Goal: Task Accomplishment & Management: Complete application form

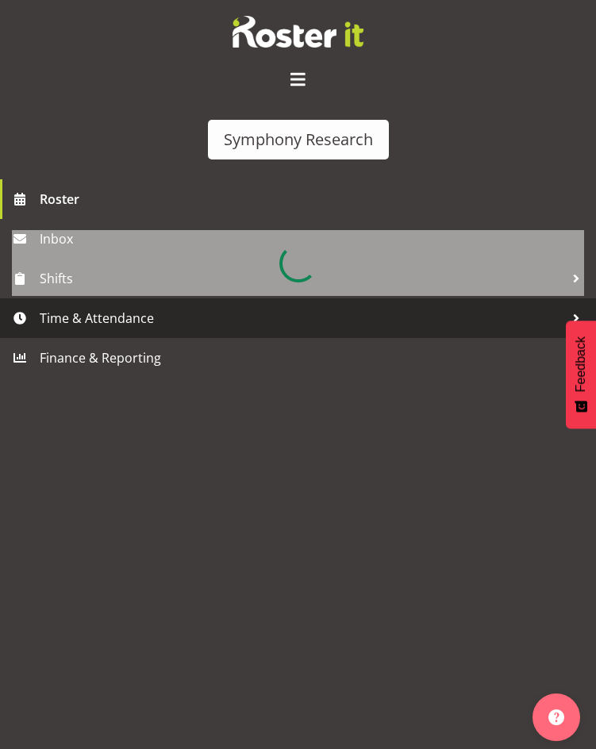
click at [109, 312] on span "Time & Attendance" at bounding box center [302, 318] width 524 height 24
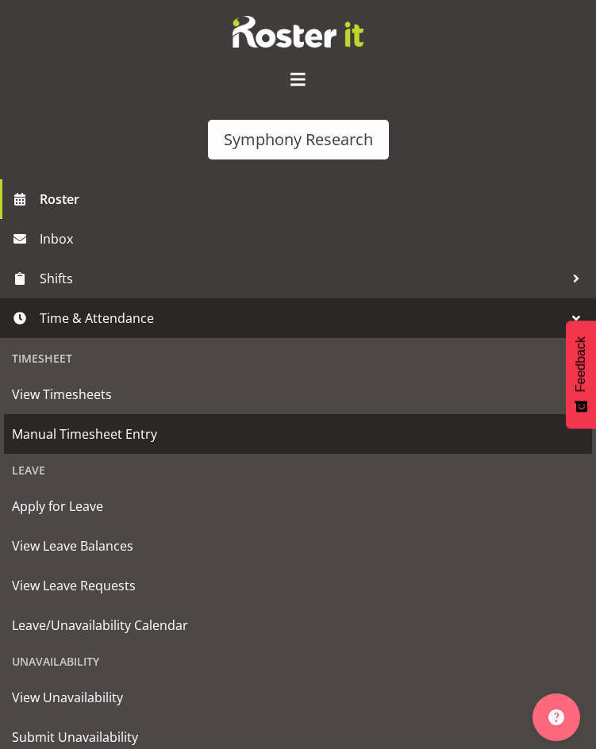
click at [91, 431] on span "Manual Timesheet Entry" at bounding box center [298, 434] width 572 height 24
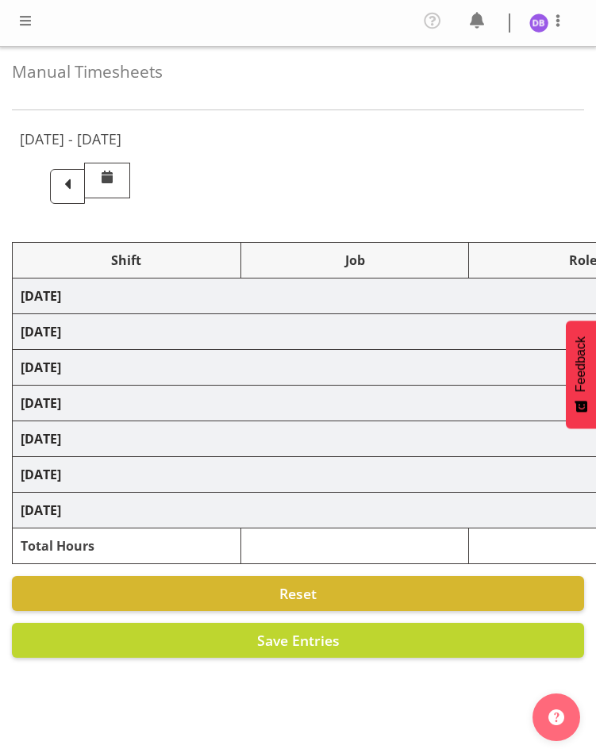
select select "26078"
select select "10574"
select select "26078"
select select "10585"
select select "47"
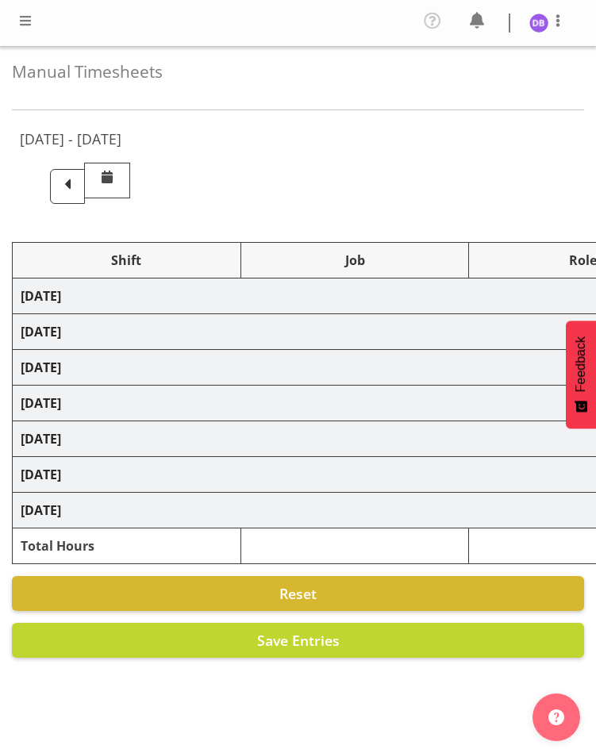
select select "48116"
select select "10585"
select select "47"
select select "48116"
select select "10499"
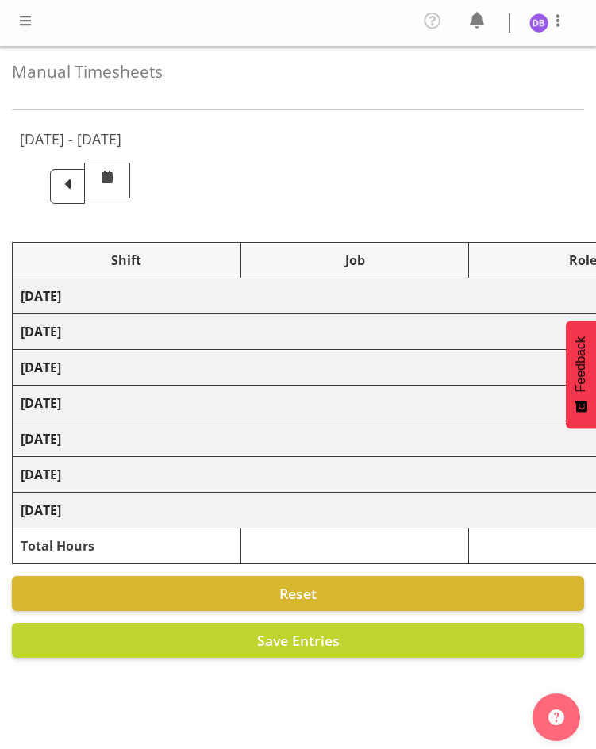
select select "47"
select select "26078"
select select "10585"
select select "47"
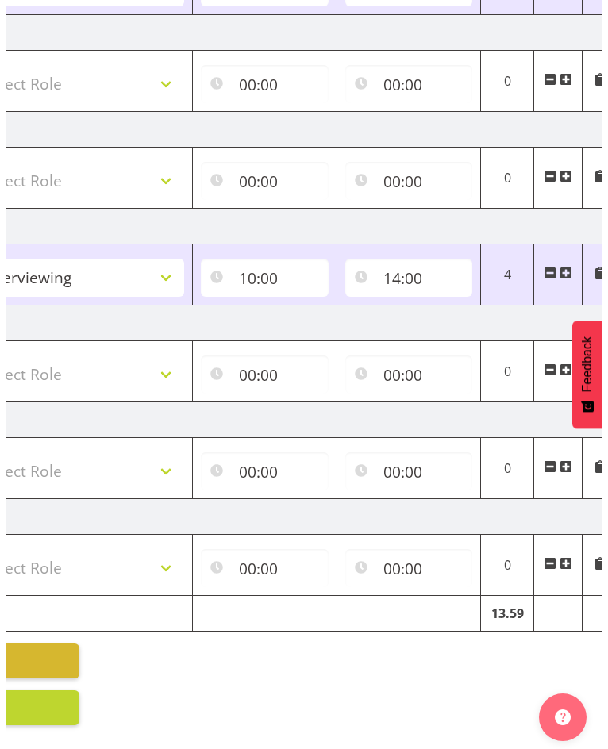
scroll to position [0, 527]
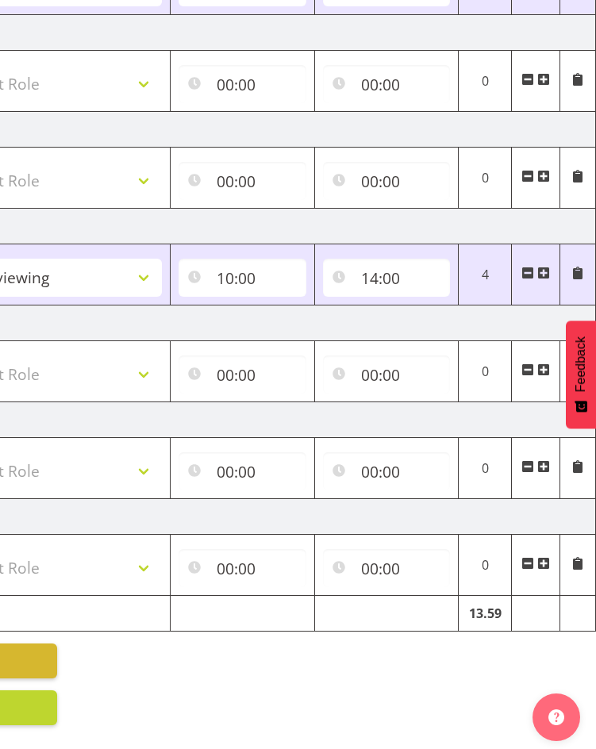
click at [543, 267] on span at bounding box center [543, 273] width 13 height 13
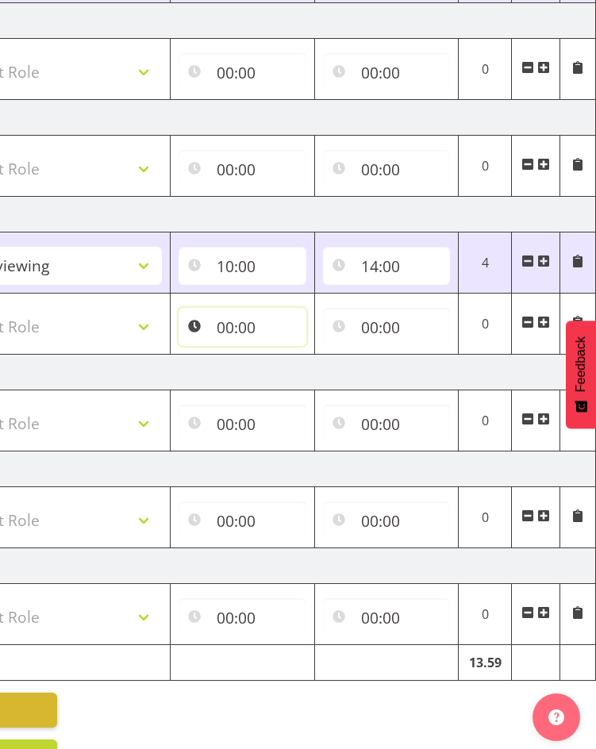
click at [224, 322] on input "00:00" at bounding box center [242, 327] width 128 height 38
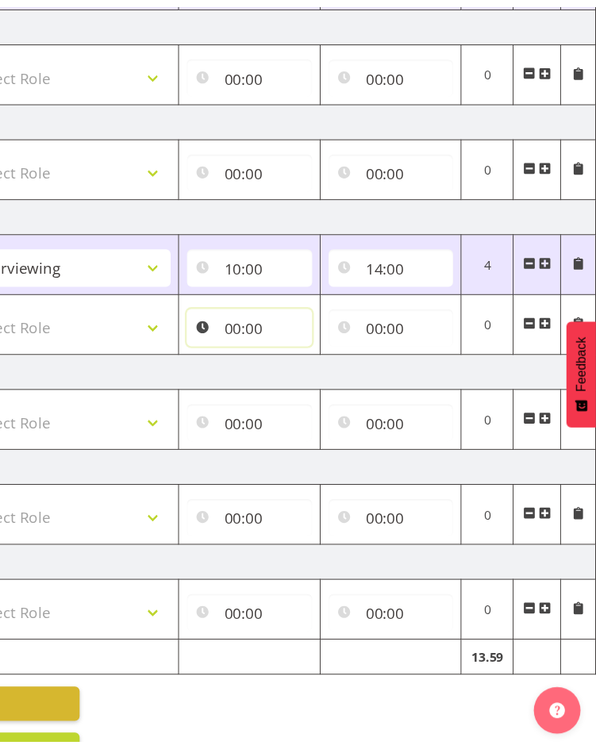
scroll to position [0, 515]
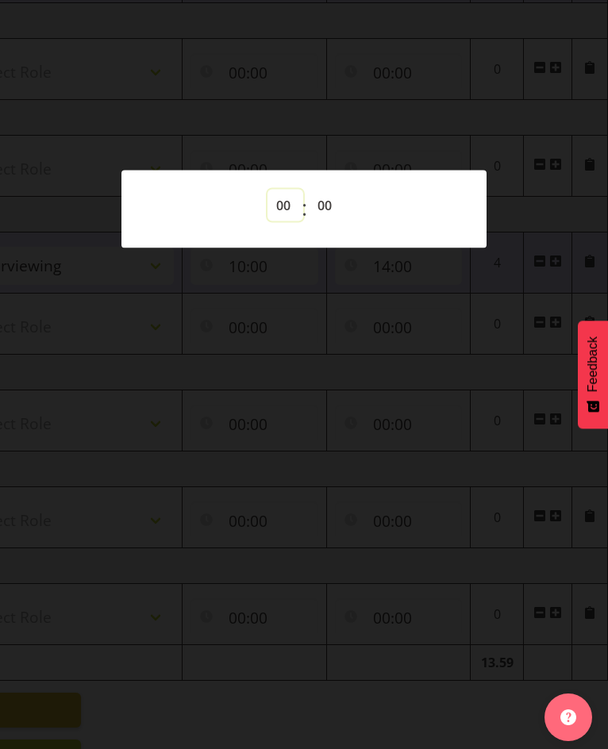
click at [278, 202] on select "00 01 02 03 04 05 06 07 08 09 10 11 12 13 14 15 16 17 18 19 20 21 22 23" at bounding box center [285, 206] width 36 height 32
select select "17"
click at [267, 190] on select "00 01 02 03 04 05 06 07 08 09 10 11 12 13 14 15 16 17 18 19 20 21 22 23" at bounding box center [285, 206] width 36 height 32
type input "17:00"
click at [354, 108] on div at bounding box center [304, 374] width 608 height 749
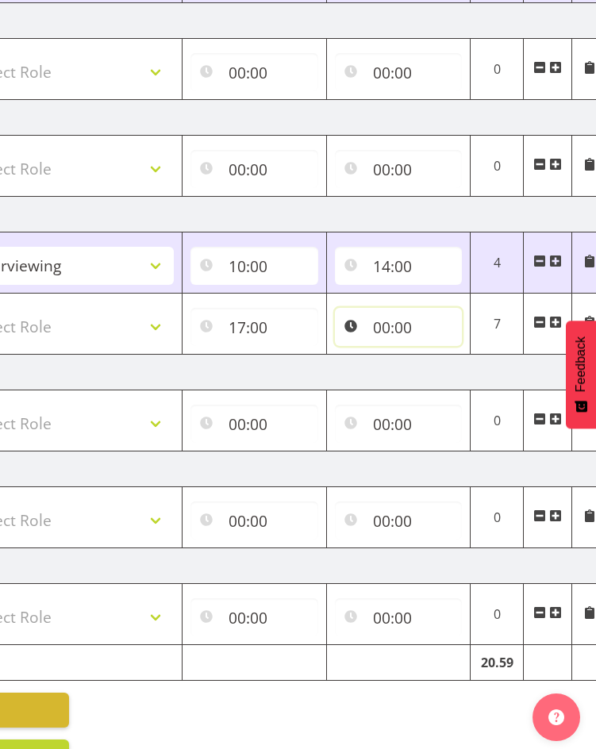
click at [388, 324] on input "00:00" at bounding box center [399, 327] width 128 height 38
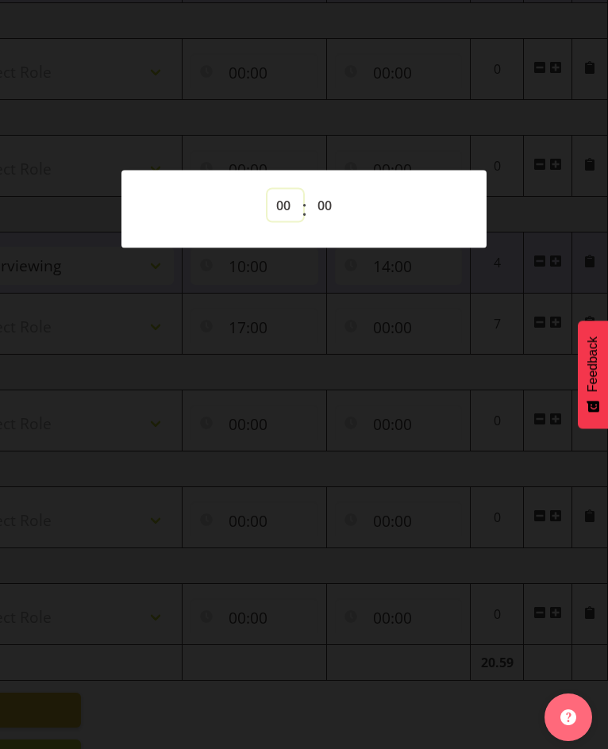
click at [282, 204] on select "00 01 02 03 04 05 06 07 08 09 10 11 12 13 14 15 16 17 18 19 20 21 22 23" at bounding box center [285, 206] width 36 height 32
select select "20"
click at [267, 190] on select "00 01 02 03 04 05 06 07 08 09 10 11 12 13 14 15 16 17 18 19 20 21 22 23" at bounding box center [285, 206] width 36 height 32
type input "20:00"
click at [307, 75] on div at bounding box center [304, 374] width 608 height 749
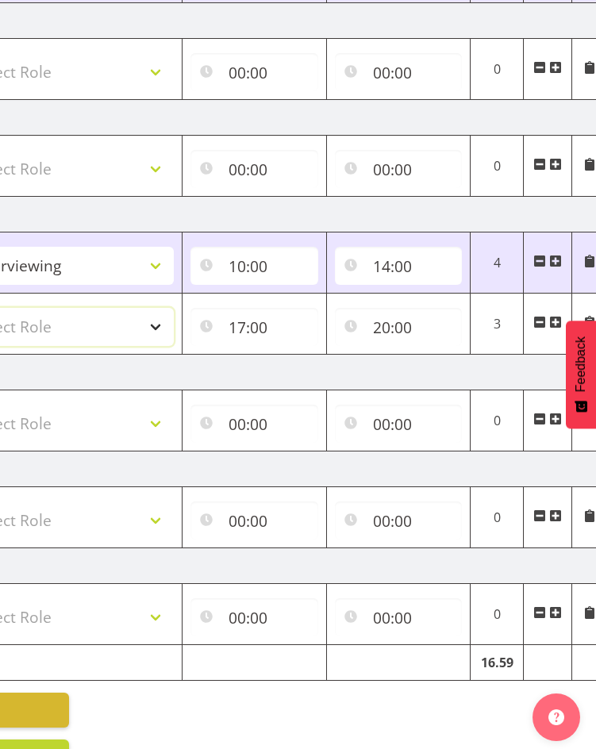
click at [156, 320] on select "Select Role Briefing Interviewing" at bounding box center [68, 327] width 212 height 38
select select "47"
click at [0, 308] on select "Select Role Briefing Interviewing" at bounding box center [68, 327] width 212 height 38
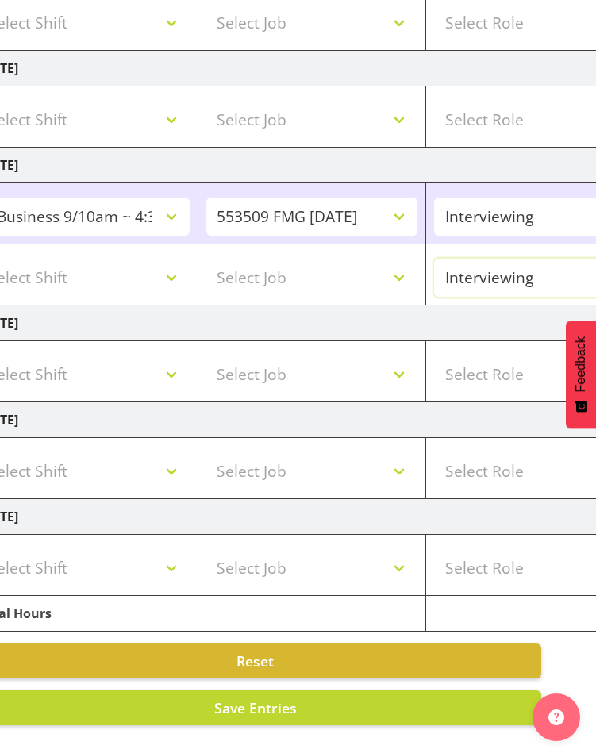
scroll to position [0, 0]
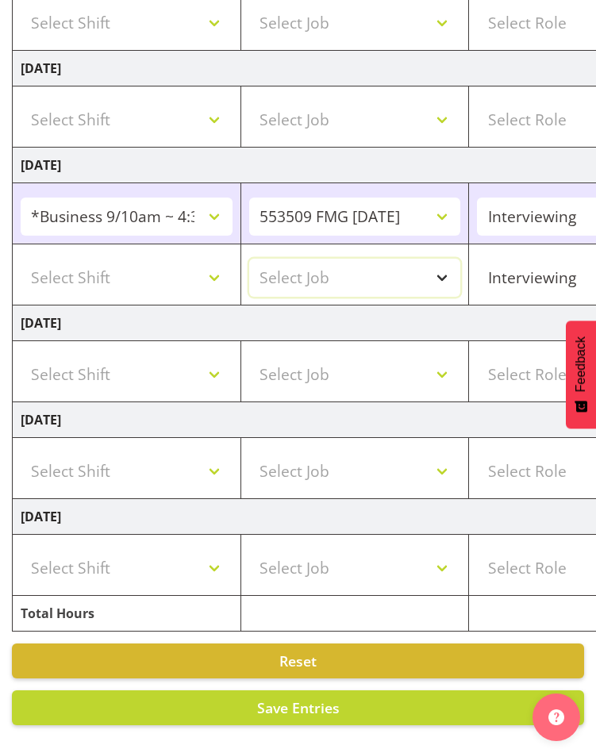
click at [436, 261] on select "Select Job 550060 IF Admin 553492 World Poll Aus Wave 2 Main 2025 553493 World …" at bounding box center [355, 278] width 212 height 38
click at [438, 260] on select "Select Job 550060 IF Admin 553492 World Poll Aus Wave 2 Main 2025 553493 World …" at bounding box center [355, 278] width 212 height 38
select select "10585"
click at [249, 259] on select "Select Job 550060 IF Admin 553492 World Poll Aus Wave 2 Main 2025 553493 World …" at bounding box center [355, 278] width 212 height 38
click at [223, 263] on select "Select Shift !!Weekend Residential (Roster IT Shift Label) *Business 9/10am ~ 4…" at bounding box center [127, 278] width 212 height 38
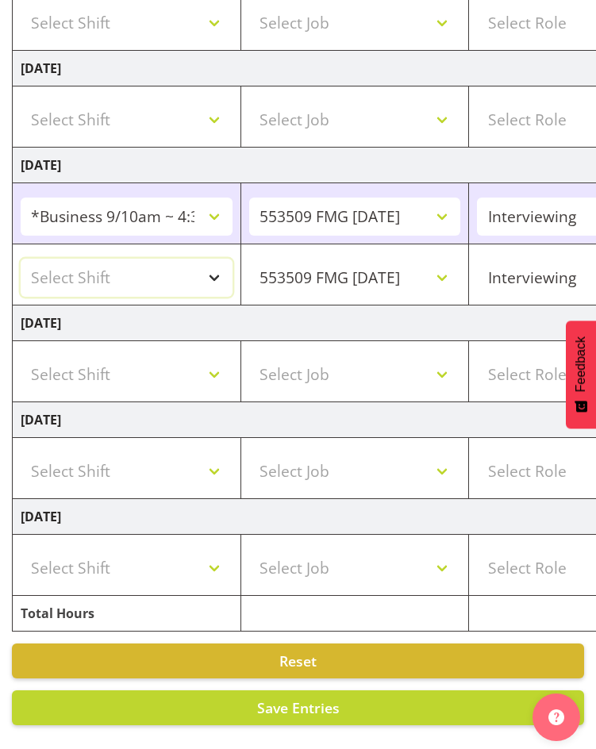
select select "48116"
click at [21, 259] on select "Select Shift !!Weekend Residential (Roster IT Shift Label) *Business 9/10am ~ 4…" at bounding box center [127, 278] width 212 height 38
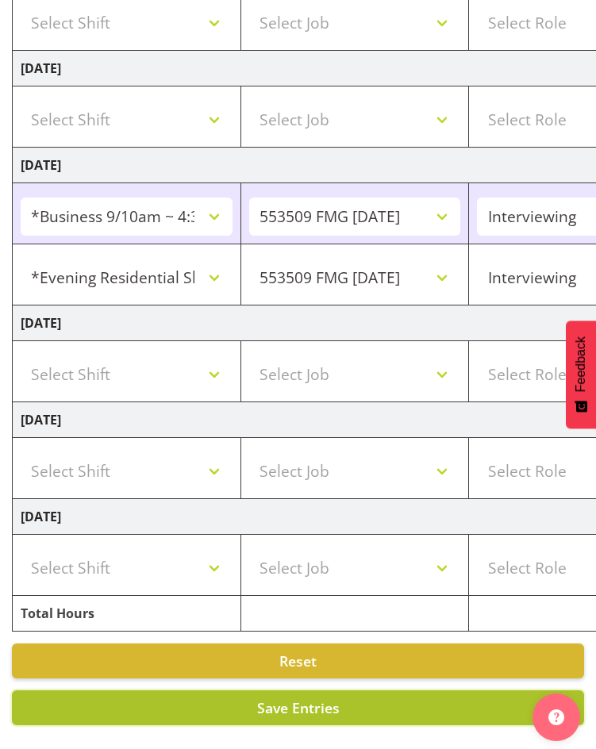
click at [275, 698] on span "Save Entries" at bounding box center [298, 707] width 83 height 19
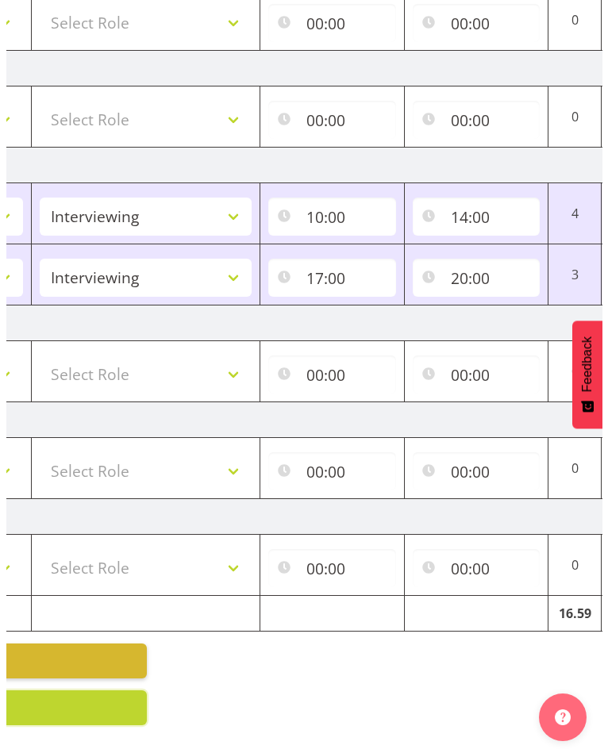
scroll to position [0, 527]
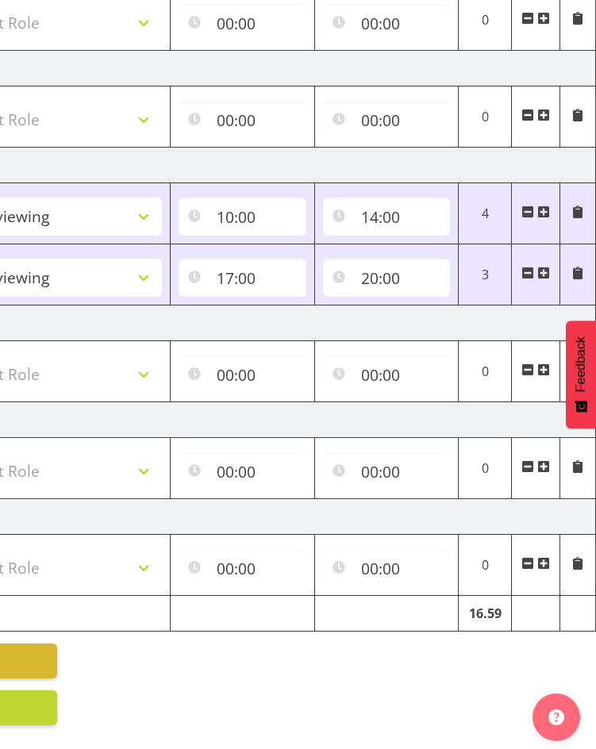
click at [546, 266] on span at bounding box center [543, 274] width 13 height 17
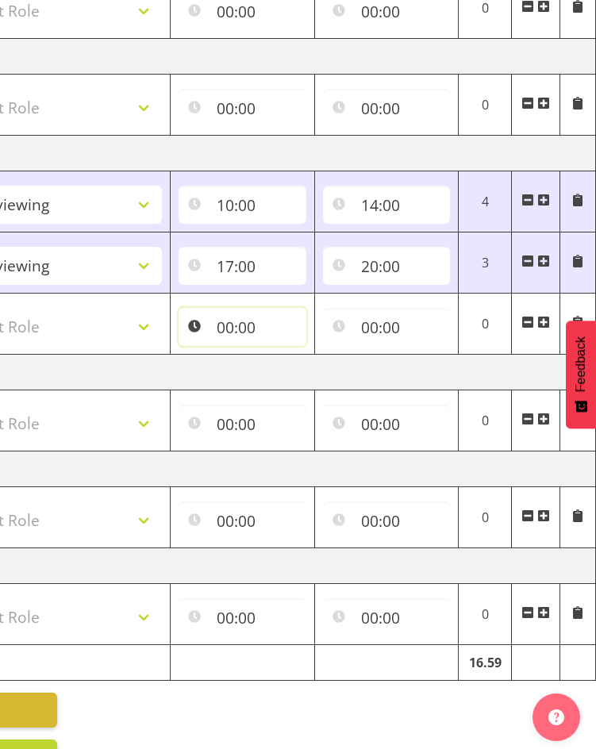
click at [234, 324] on input "00:00" at bounding box center [242, 327] width 128 height 38
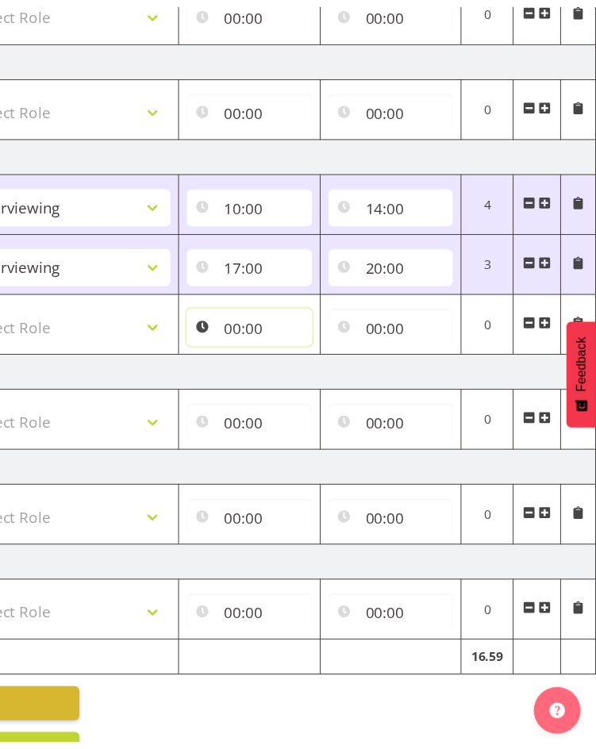
scroll to position [0, 515]
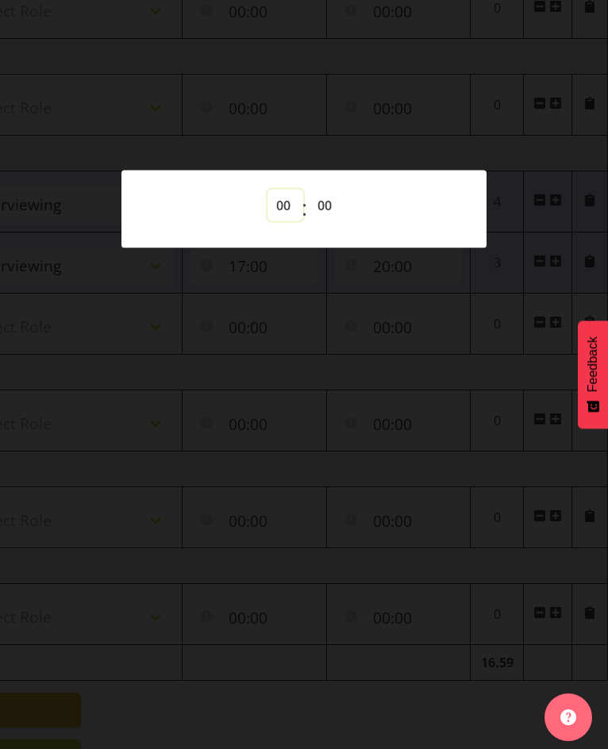
click at [280, 203] on select "00 01 02 03 04 05 06 07 08 09 10 11 12 13 14 15 16 17 18 19 20 21 22 23" at bounding box center [285, 206] width 36 height 32
select select "20"
click at [267, 190] on select "00 01 02 03 04 05 06 07 08 09 10 11 12 13 14 15 16 17 18 19 20 21 22 23" at bounding box center [285, 206] width 36 height 32
type input "20:00"
click at [415, 97] on div at bounding box center [304, 374] width 608 height 749
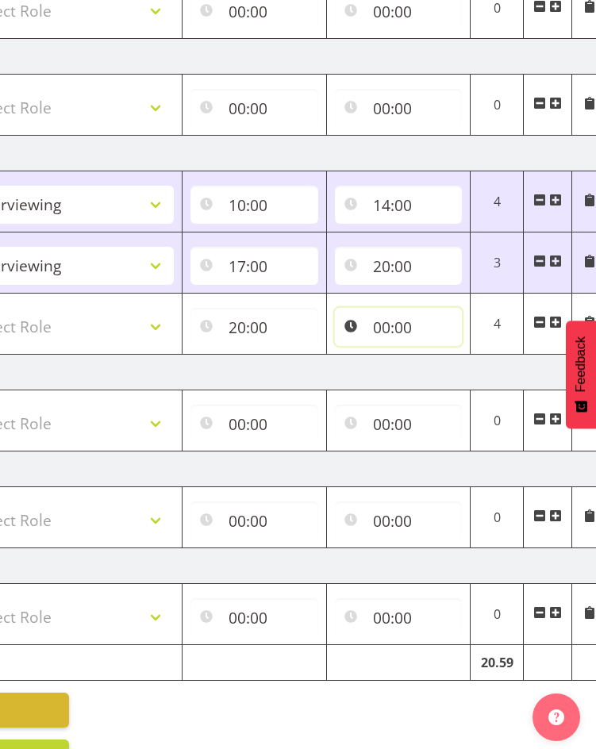
click at [390, 327] on input "00:00" at bounding box center [399, 327] width 128 height 38
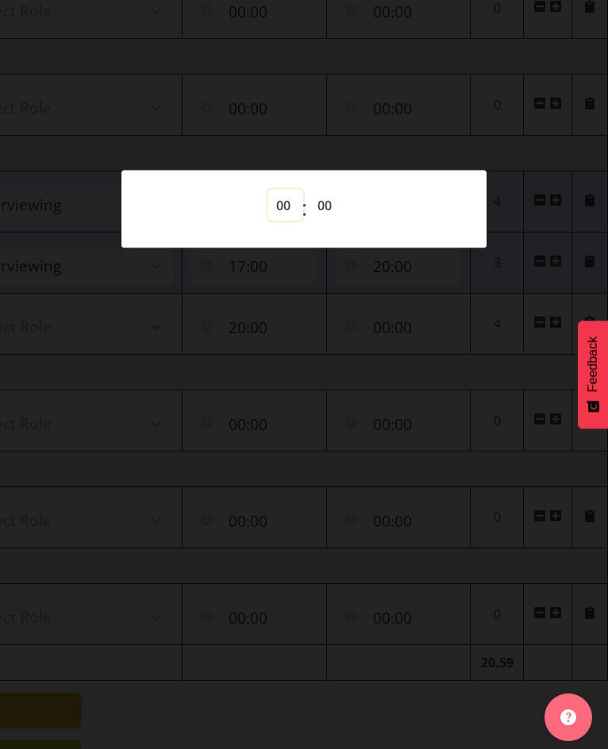
click at [282, 213] on select "00 01 02 03 04 05 06 07 08 09 10 11 12 13 14 15 16 17 18 19 20 21 22 23" at bounding box center [285, 206] width 36 height 32
select select "20"
click at [267, 190] on select "00 01 02 03 04 05 06 07 08 09 10 11 12 13 14 15 16 17 18 19 20 21 22 23" at bounding box center [285, 206] width 36 height 32
type input "20:00"
click at [325, 200] on select "00 01 02 03 04 05 06 07 08 09 10 11 12 13 14 15 16 17 18 19 20 21 22 23 24 25 2…" at bounding box center [327, 206] width 36 height 32
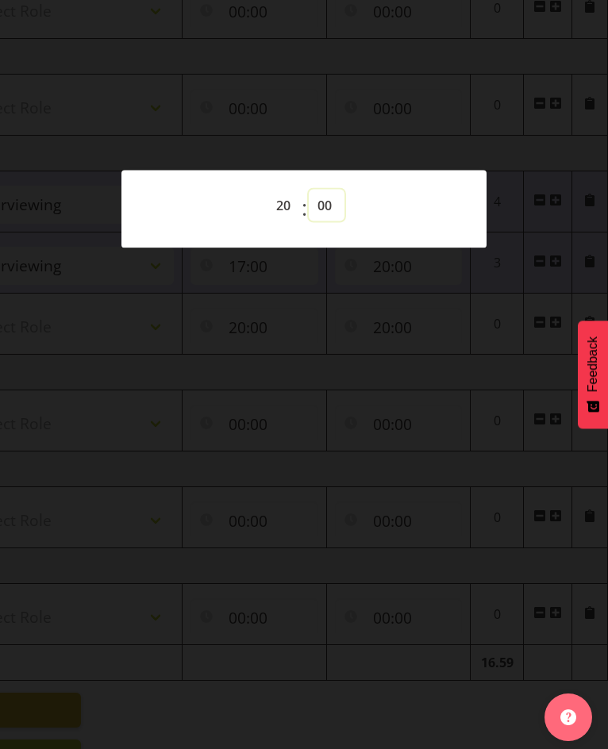
select select "30"
click at [309, 190] on select "00 01 02 03 04 05 06 07 08 09 10 11 12 13 14 15 16 17 18 19 20 21 22 23 24 25 2…" at bounding box center [327, 206] width 36 height 32
type input "20:30"
click at [359, 92] on div at bounding box center [304, 374] width 608 height 749
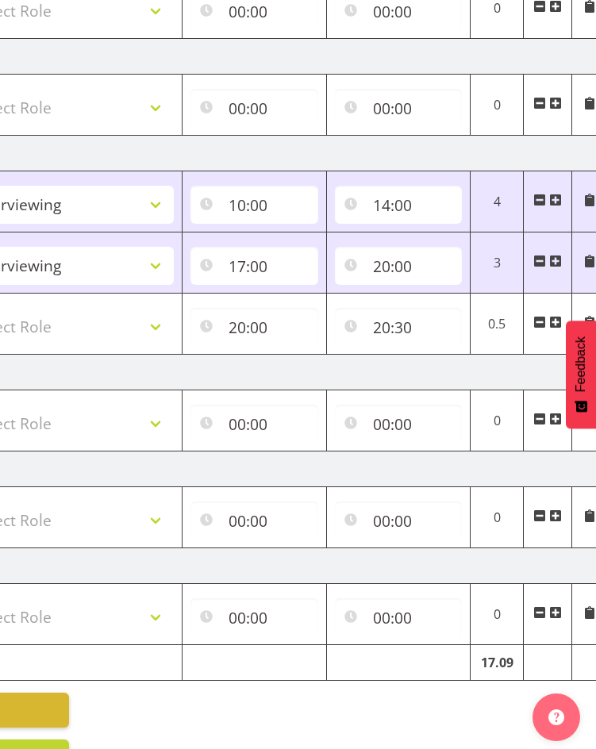
click at [554, 321] on span at bounding box center [555, 322] width 13 height 13
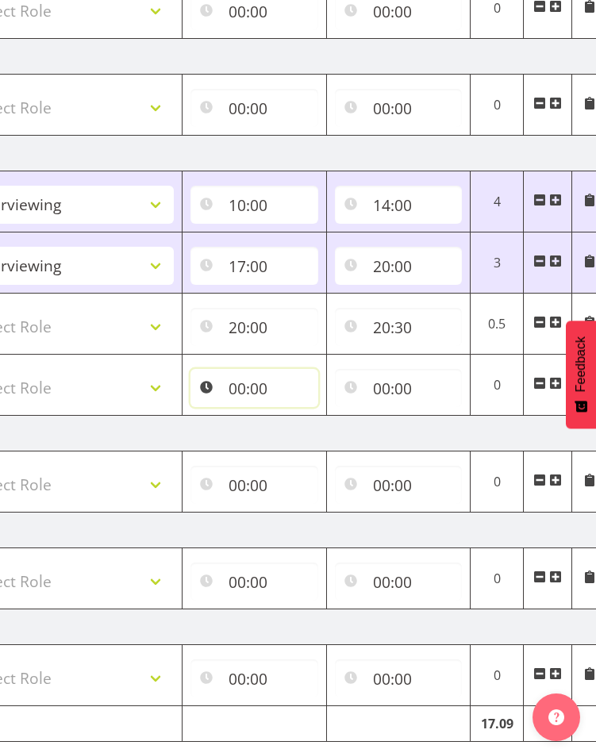
click at [250, 385] on input "00:00" at bounding box center [254, 388] width 128 height 38
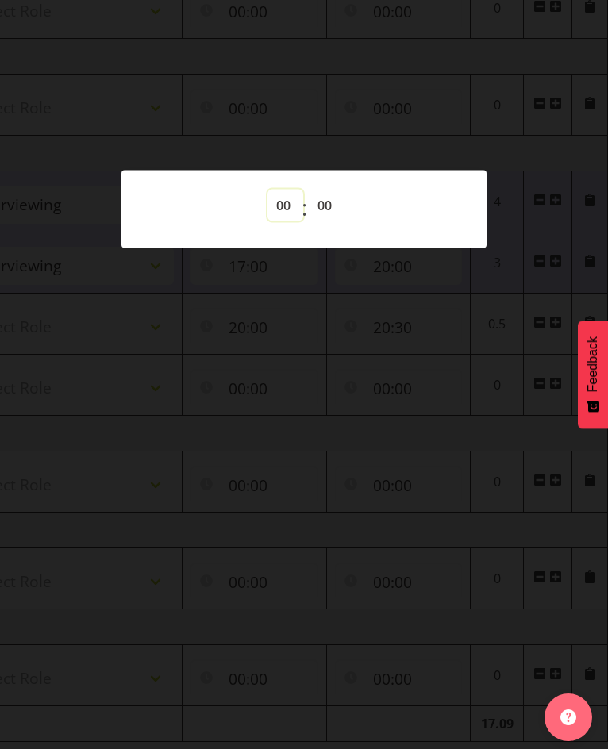
click at [281, 198] on select "00 01 02 03 04 05 06 07 08 09 10 11 12 13 14 15 16 17 18 19 20 21 22 23" at bounding box center [285, 206] width 36 height 32
select select "21"
click at [267, 190] on select "00 01 02 03 04 05 06 07 08 09 10 11 12 13 14 15 16 17 18 19 20 21 22 23" at bounding box center [285, 206] width 36 height 32
type input "21:00"
click at [386, 127] on div at bounding box center [304, 374] width 608 height 749
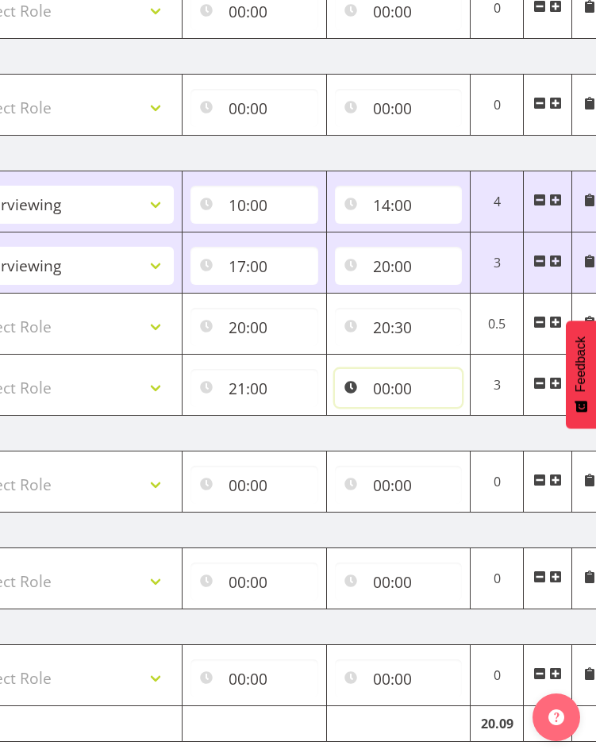
click at [393, 389] on input "00:00" at bounding box center [399, 388] width 128 height 38
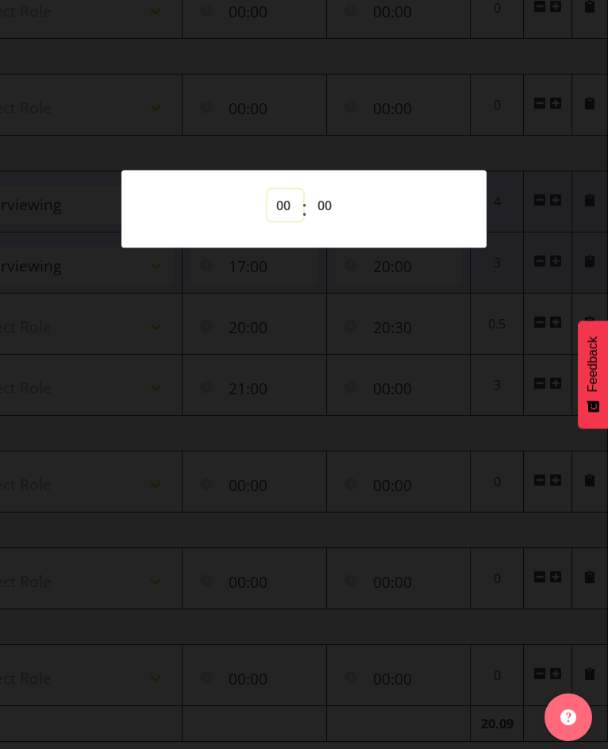
click at [278, 208] on select "00 01 02 03 04 05 06 07 08 09 10 11 12 13 14 15 16 17 18 19 20 21 22 23" at bounding box center [285, 206] width 36 height 32
select select "22"
click at [267, 190] on select "00 01 02 03 04 05 06 07 08 09 10 11 12 13 14 15 16 17 18 19 20 21 22 23" at bounding box center [285, 206] width 36 height 32
type input "22:00"
click at [282, 659] on div at bounding box center [304, 374] width 608 height 749
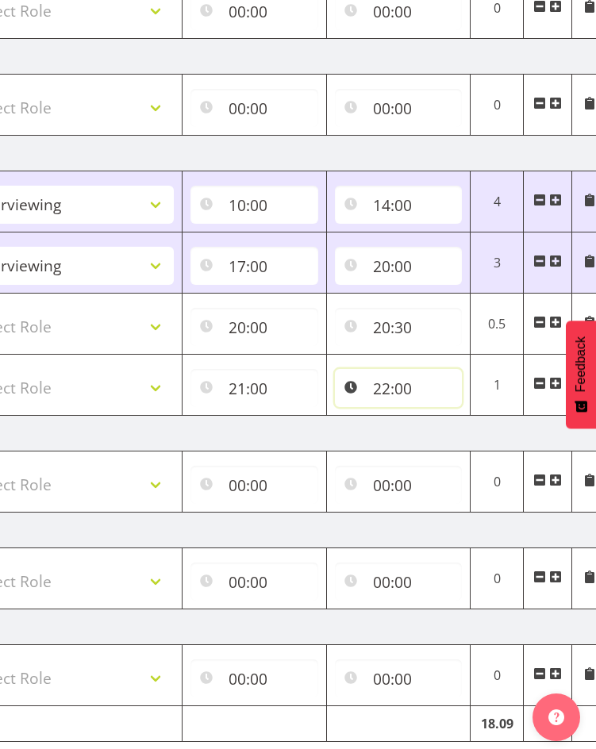
click at [404, 389] on input "22:00" at bounding box center [399, 388] width 128 height 38
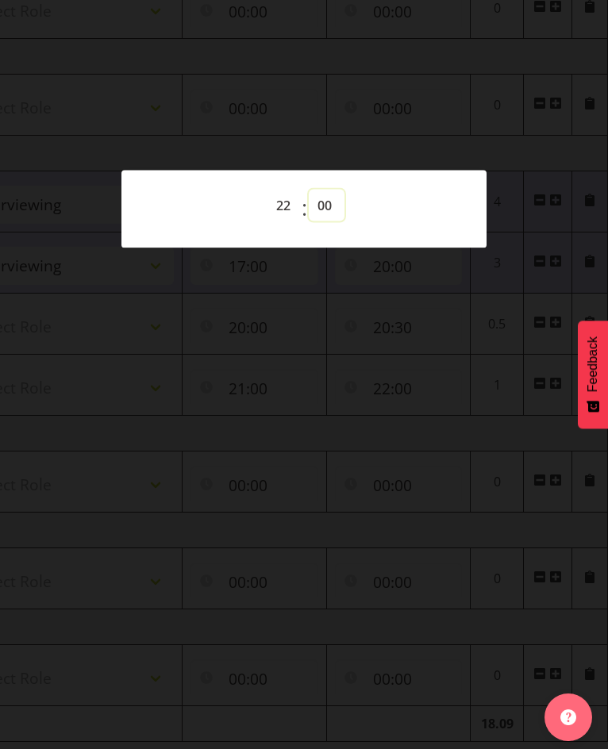
click at [324, 202] on select "00 01 02 03 04 05 06 07 08 09 10 11 12 13 14 15 16 17 18 19 20 21 22 23 24 25 2…" at bounding box center [327, 206] width 36 height 32
select select "30"
click at [309, 190] on select "00 01 02 03 04 05 06 07 08 09 10 11 12 13 14 15 16 17 18 19 20 21 22 23 24 25 2…" at bounding box center [327, 206] width 36 height 32
type input "22:30"
click at [397, 75] on div at bounding box center [304, 374] width 608 height 749
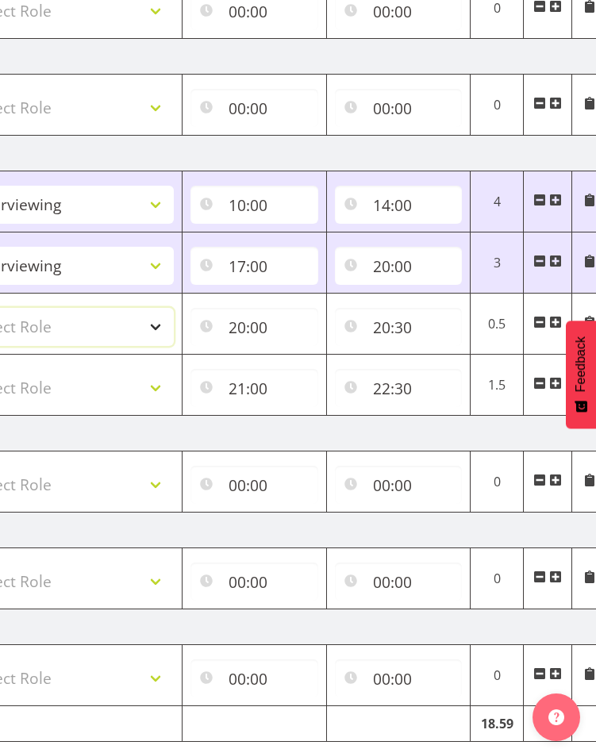
click at [151, 325] on select "Select Role Briefing Interviewing" at bounding box center [68, 327] width 212 height 38
select select "47"
click at [0, 308] on select "Select Role Briefing Interviewing" at bounding box center [68, 327] width 212 height 38
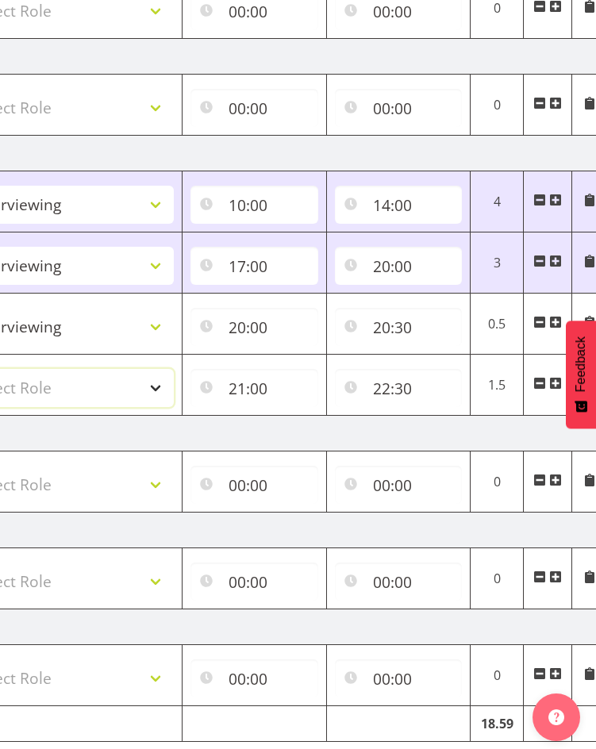
click at [156, 386] on select "Select Role Briefing Interviewing" at bounding box center [68, 388] width 212 height 38
select select "47"
click at [0, 369] on select "Select Role Briefing Interviewing" at bounding box center [68, 388] width 212 height 38
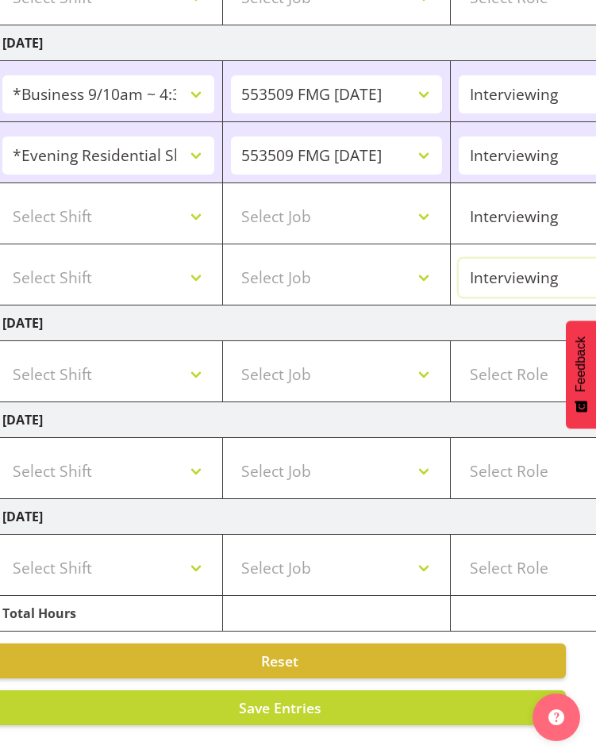
scroll to position [0, 0]
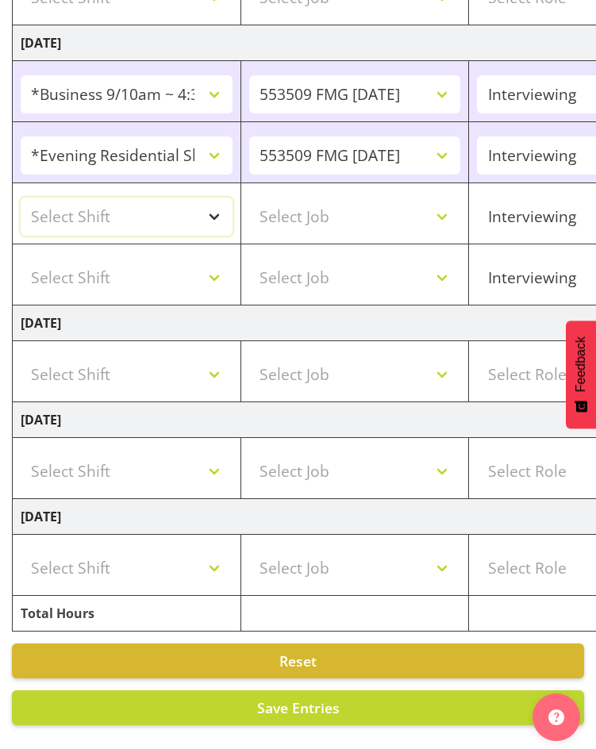
click at [220, 198] on select "Select Shift !!Weekend Residential (Roster IT Shift Label) *Business 9/10am ~ 4…" at bounding box center [127, 217] width 212 height 38
click at [21, 198] on select "Select Shift !!Weekend Residential (Roster IT Shift Label) *Business 9/10am ~ 4…" at bounding box center [127, 217] width 212 height 38
click at [219, 198] on select "!!Weekend Residential (Roster IT Shift Label) *Business 9/10am ~ 4:30pm *Busine…" at bounding box center [127, 217] width 212 height 38
select select "48116"
click at [21, 198] on select "!!Weekend Residential (Roster IT Shift Label) *Business 9/10am ~ 4:30pm *Busine…" at bounding box center [127, 217] width 212 height 38
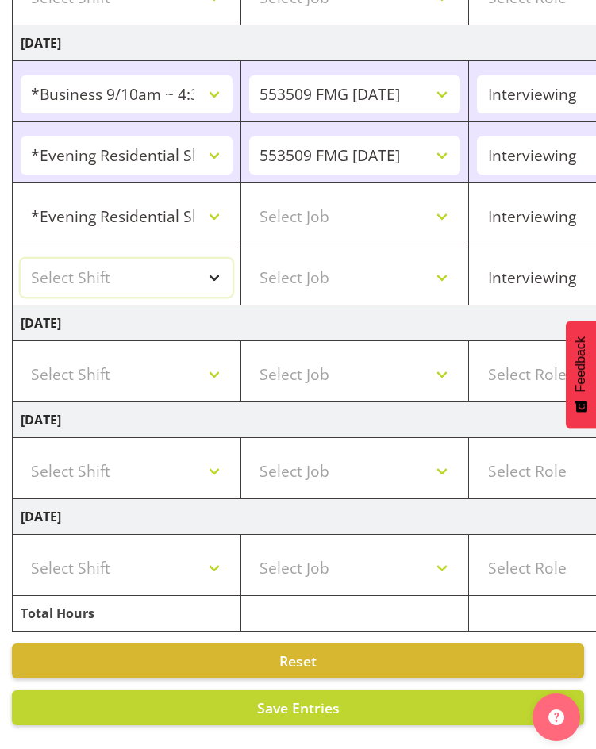
click at [218, 264] on select "Select Shift !!Weekend Residential (Roster IT Shift Label) *Business 9/10am ~ 4…" at bounding box center [127, 278] width 212 height 38
select select "48116"
click at [21, 259] on select "Select Shift !!Weekend Residential (Roster IT Shift Label) *Business 9/10am ~ 4…" at bounding box center [127, 278] width 212 height 38
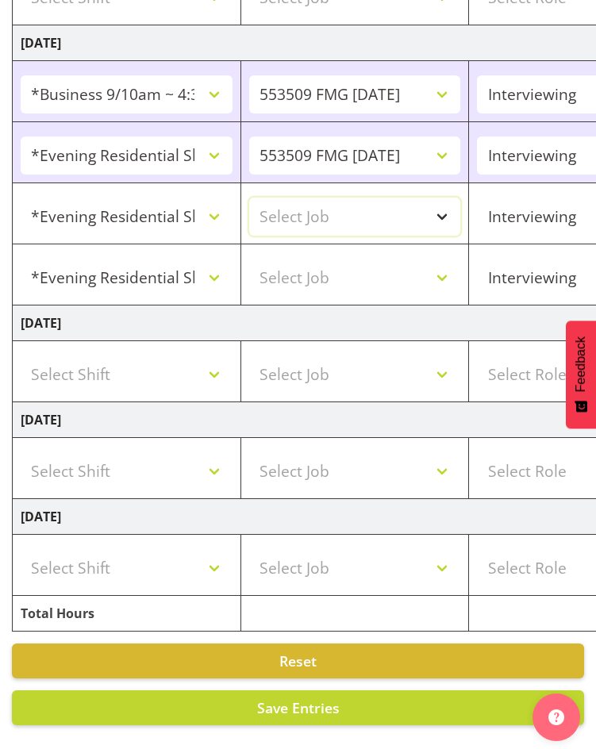
click at [448, 199] on select "Select Job 550060 IF Admin 553492 World Poll Aus Wave 2 Main 2025 553493 World …" at bounding box center [355, 217] width 212 height 38
select select "10499"
click at [249, 198] on select "Select Job 550060 IF Admin 553492 World Poll Aus Wave 2 Main 2025 553493 World …" at bounding box center [355, 217] width 212 height 38
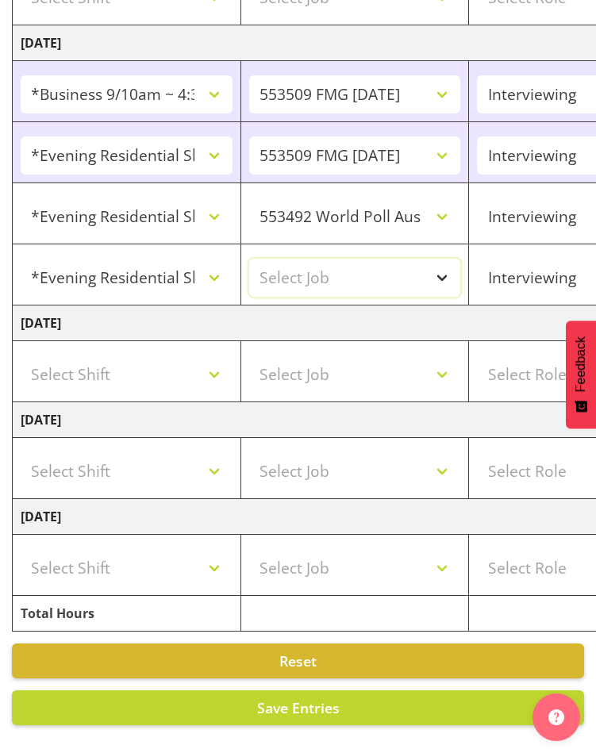
click at [451, 260] on select "Select Job 550060 IF Admin 553492 World Poll Aus Wave 2 Main 2025 553493 World …" at bounding box center [355, 278] width 212 height 38
select select "10499"
click at [249, 259] on select "Select Job 550060 IF Admin 553492 World Poll Aus Wave 2 Main 2025 553493 World …" at bounding box center [355, 278] width 212 height 38
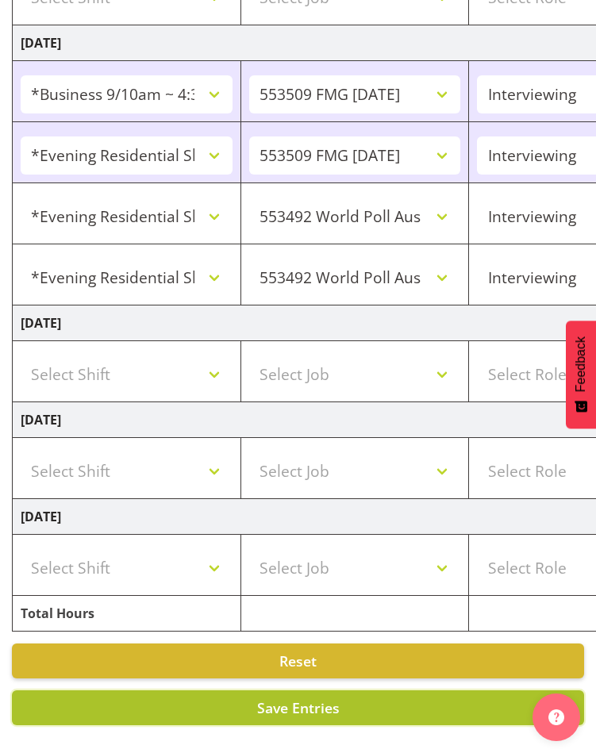
click at [319, 698] on span "Save Entries" at bounding box center [298, 707] width 83 height 19
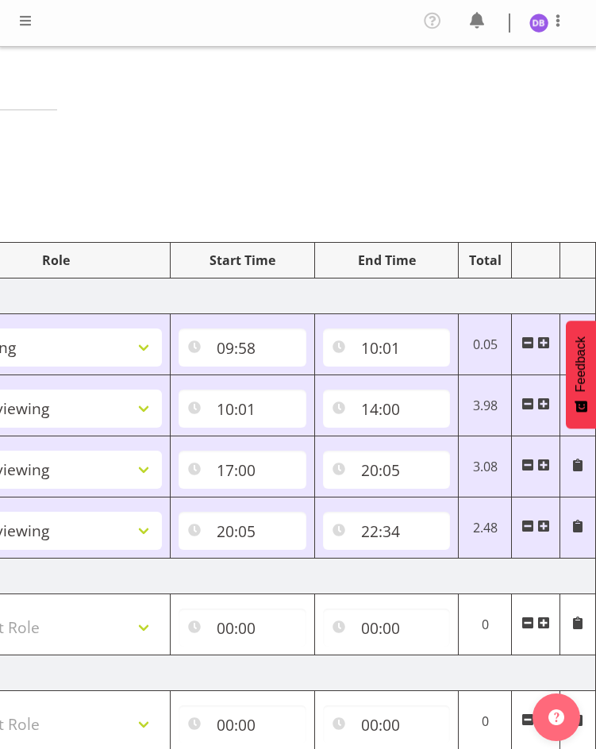
click at [22, 20] on span at bounding box center [25, 20] width 19 height 19
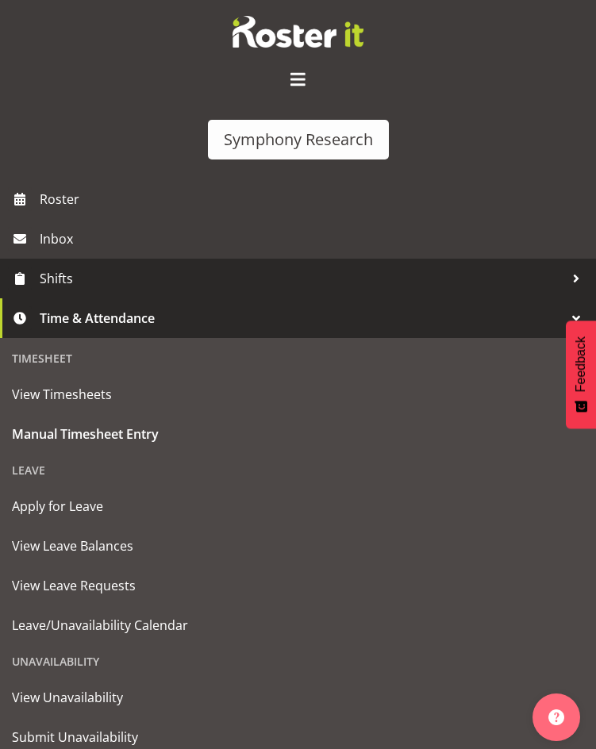
click at [57, 274] on span "Shifts" at bounding box center [302, 279] width 524 height 24
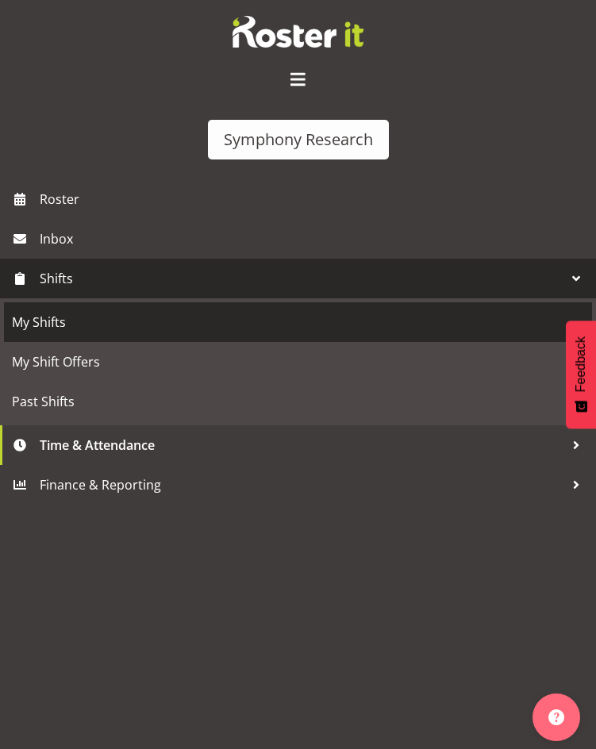
click at [44, 325] on span "My Shifts" at bounding box center [298, 322] width 572 height 24
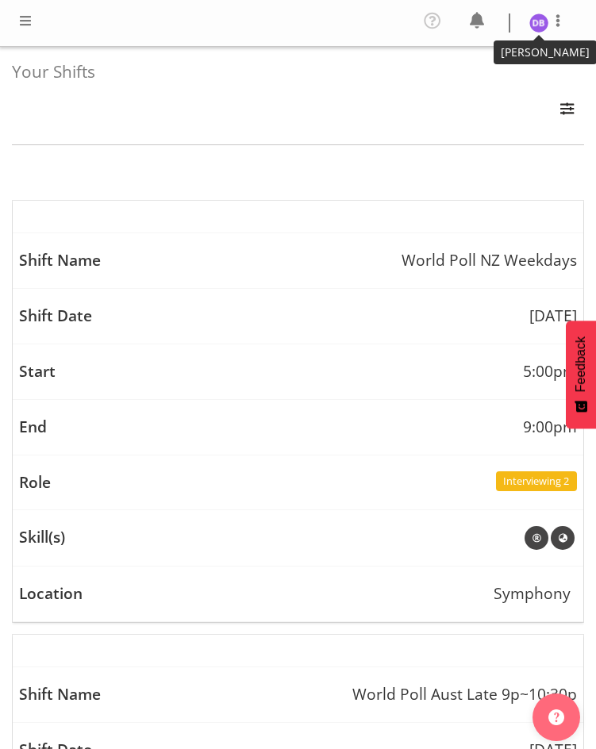
click at [541, 17] on img at bounding box center [538, 22] width 19 height 19
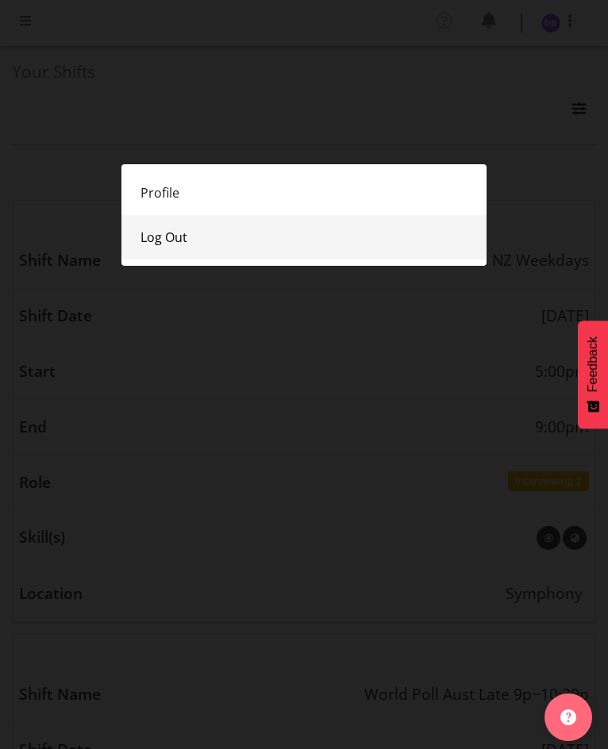
click at [167, 236] on link "Log Out" at bounding box center [303, 237] width 365 height 44
